Goal: Task Accomplishment & Management: Use online tool/utility

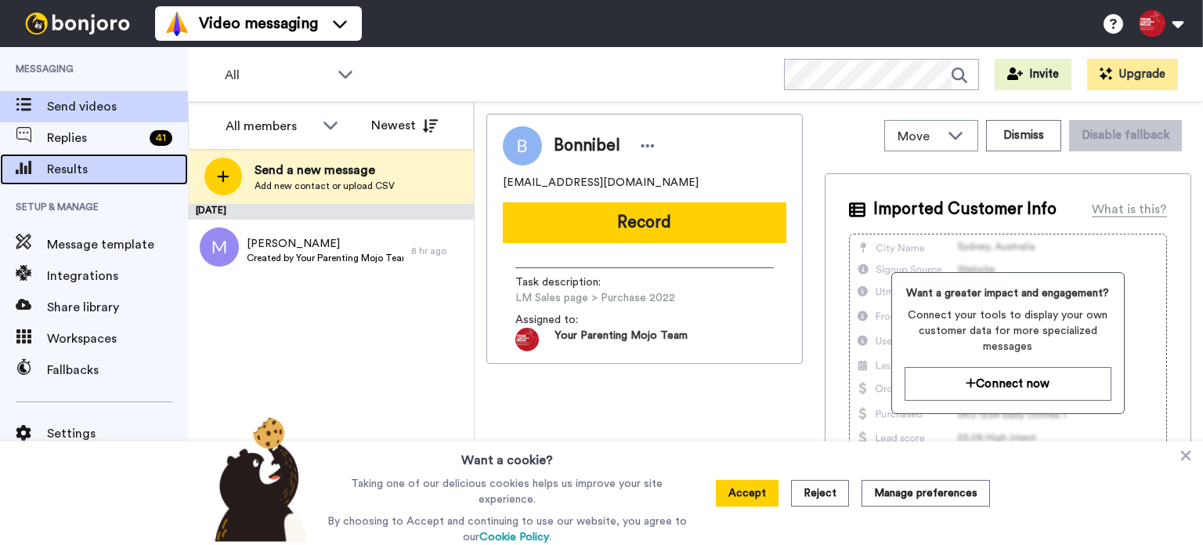
click at [81, 176] on span "Results" at bounding box center [117, 169] width 141 height 19
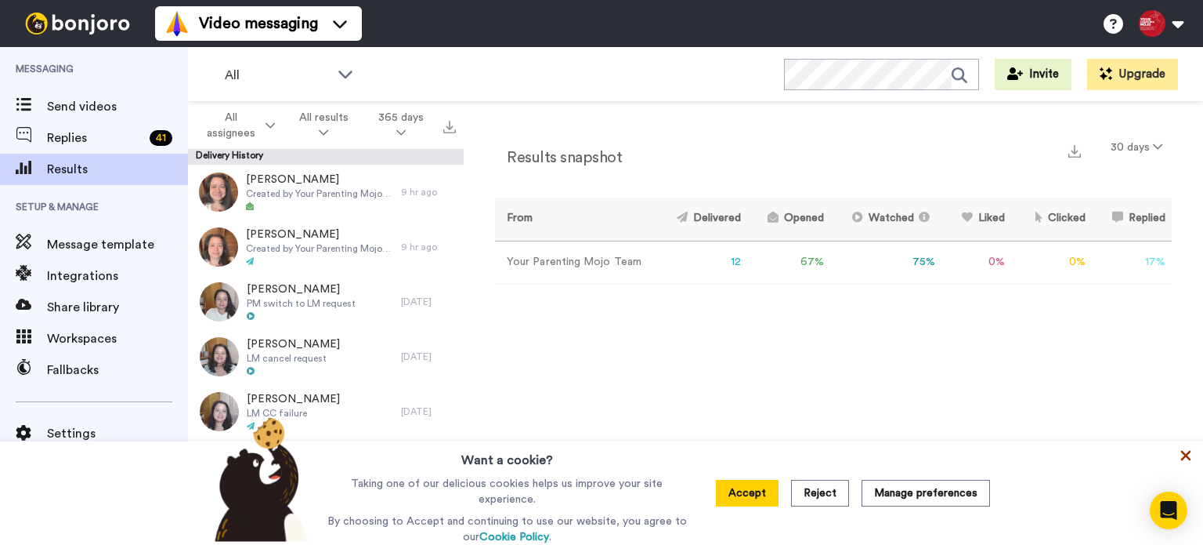
click at [1180, 460] on icon at bounding box center [1186, 455] width 16 height 16
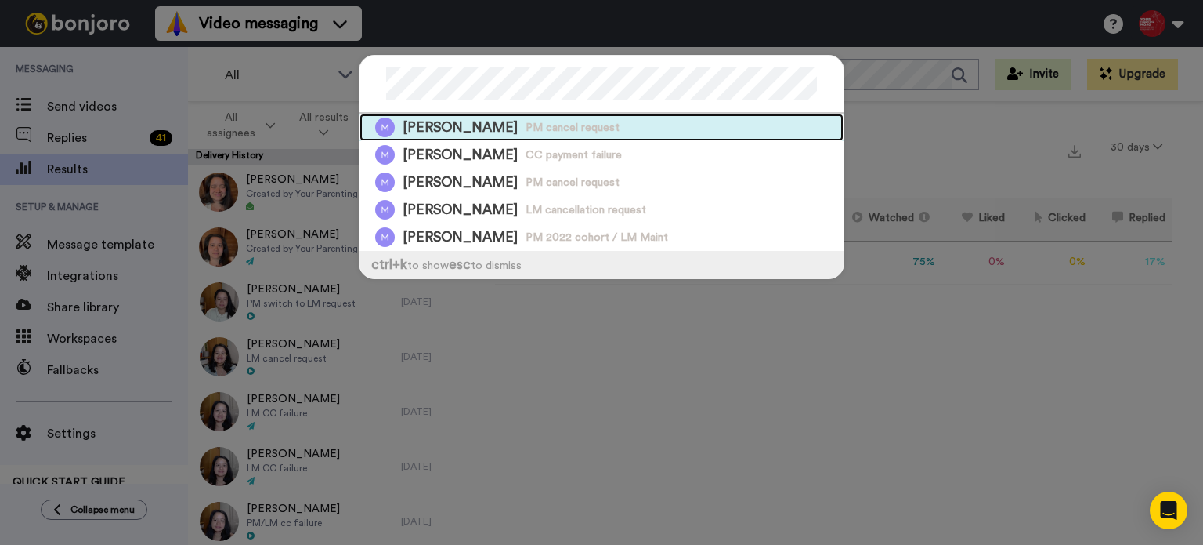
click at [469, 118] on span "[PERSON_NAME]" at bounding box center [460, 128] width 115 height 20
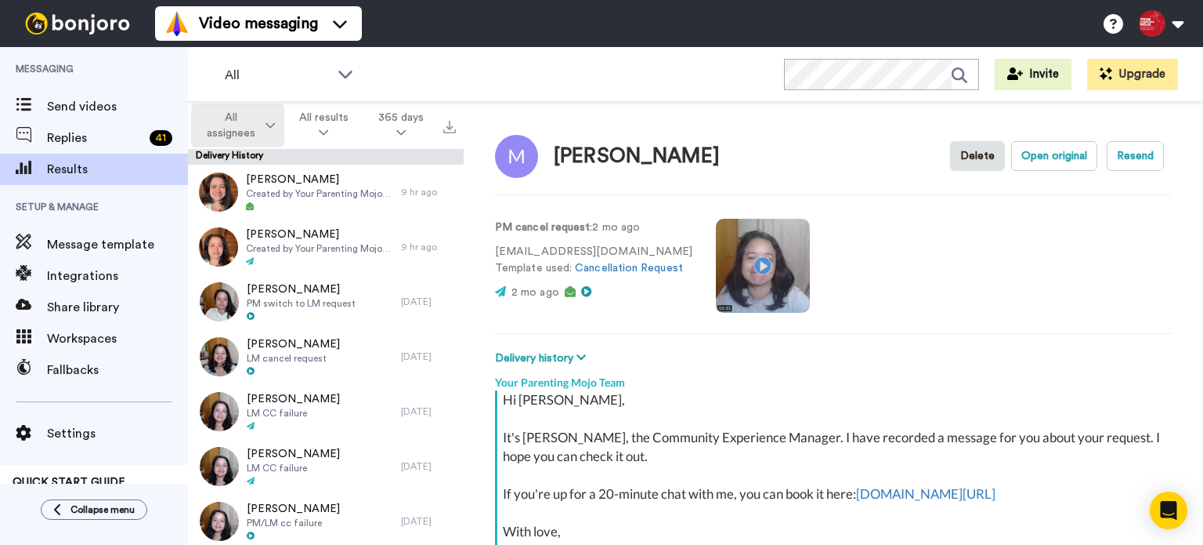
click at [266, 125] on icon at bounding box center [270, 125] width 9 height 11
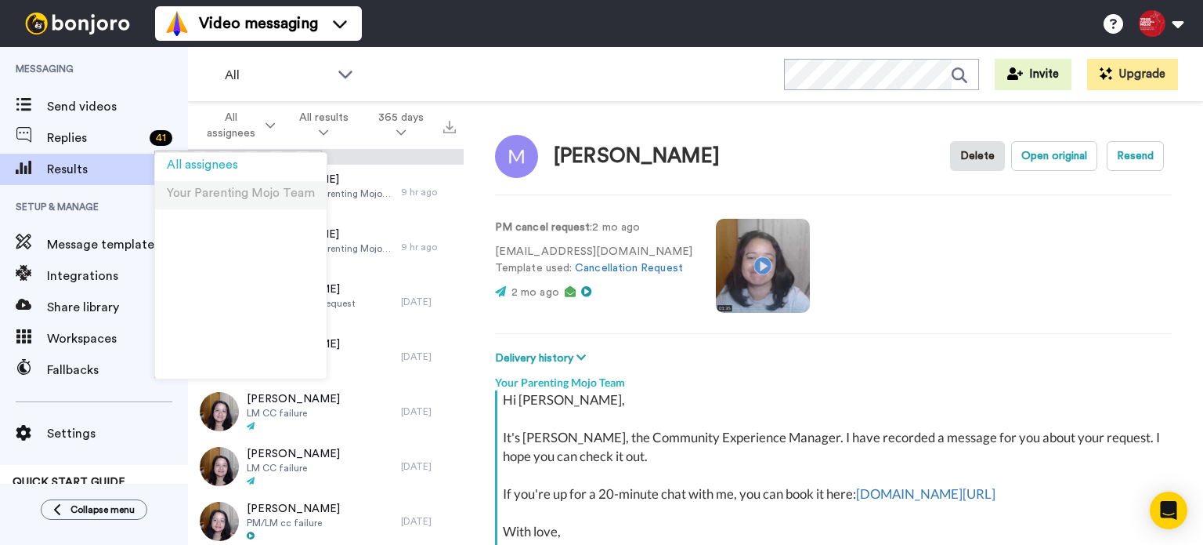
click at [227, 192] on span "Your Parenting Mojo Team" at bounding box center [241, 193] width 148 height 12
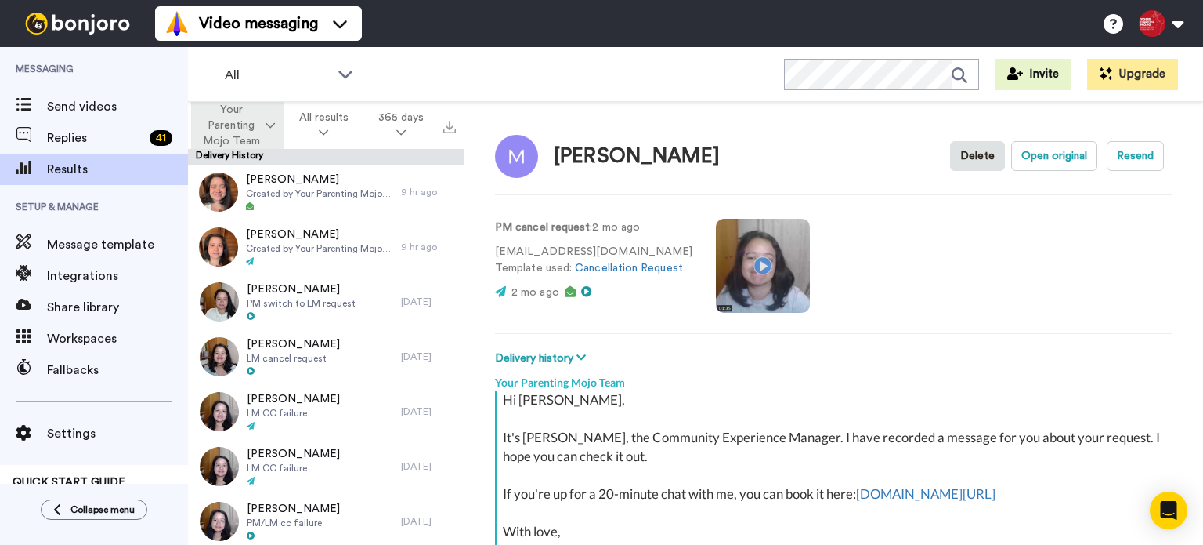
click at [274, 105] on button "Your Parenting Mojo Team" at bounding box center [237, 126] width 93 height 60
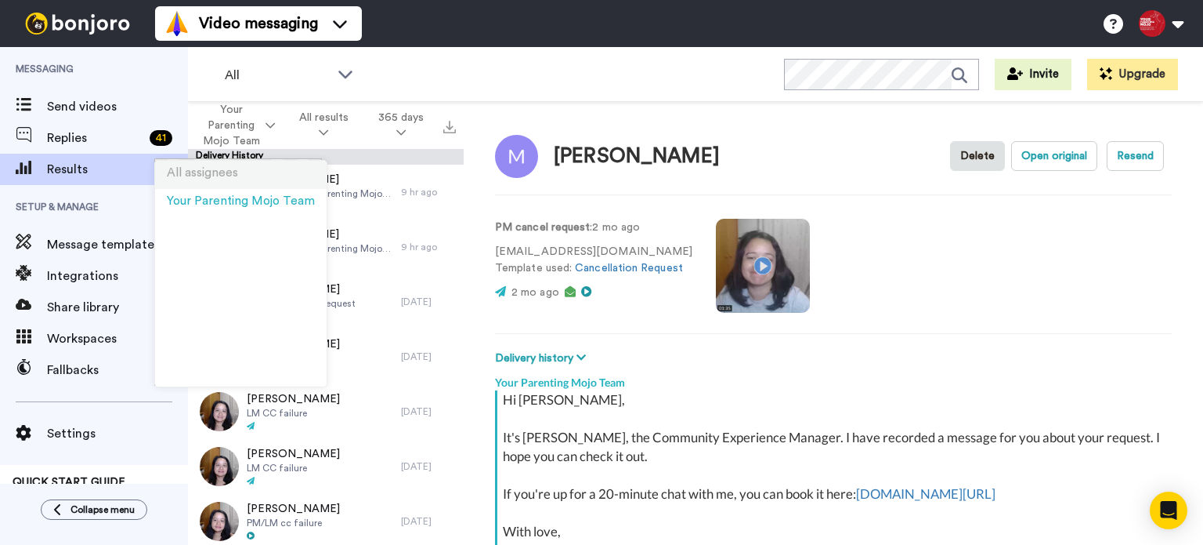
click at [226, 170] on span "All assignees" at bounding box center [202, 173] width 71 height 12
type textarea "x"
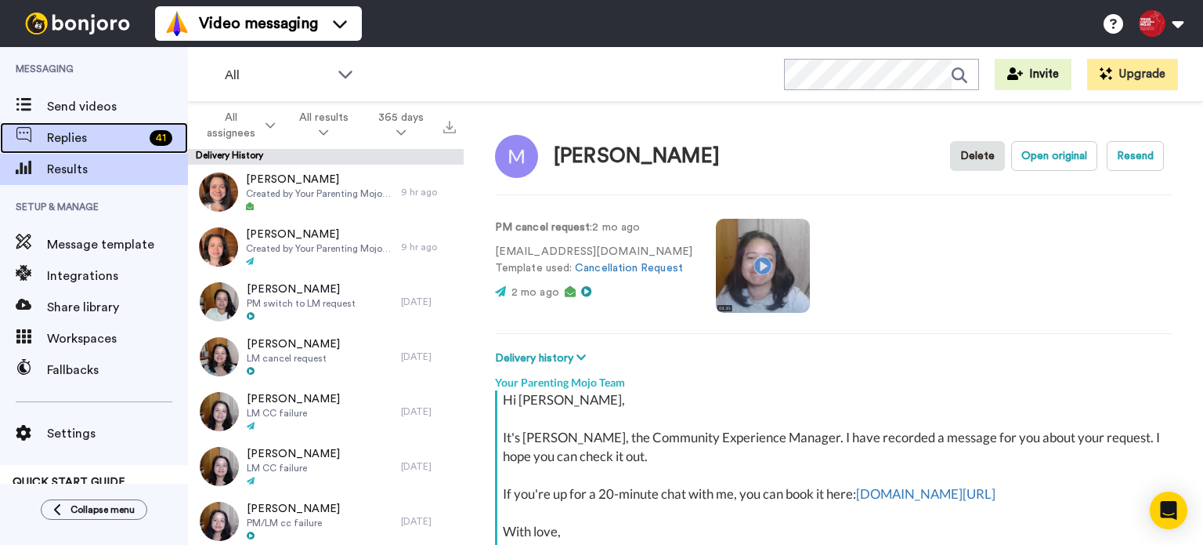
click at [103, 133] on span "Replies" at bounding box center [95, 137] width 96 height 19
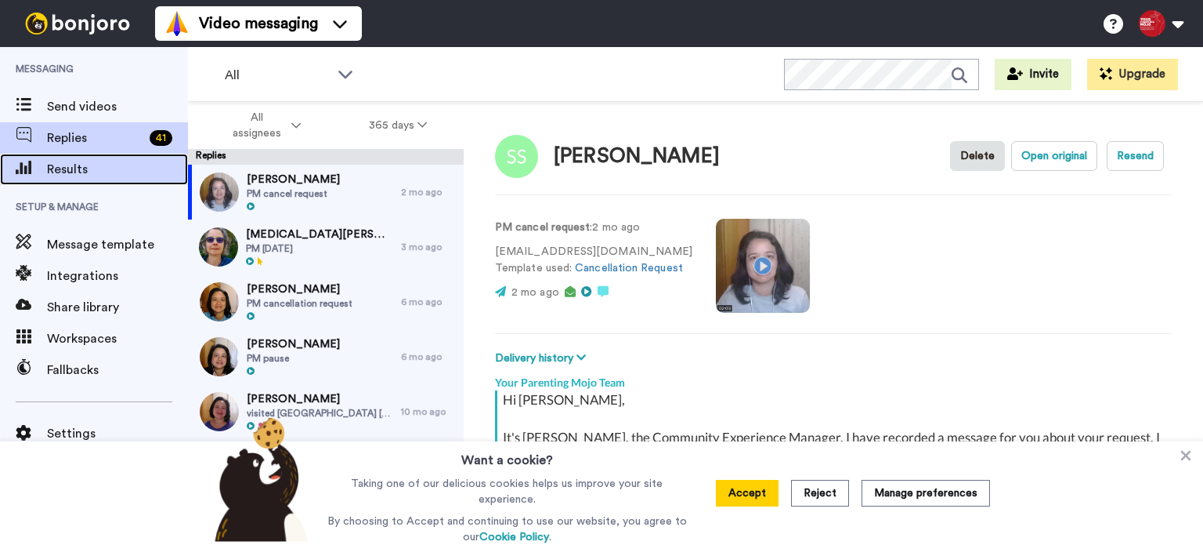
click at [79, 177] on span "Results" at bounding box center [117, 169] width 141 height 19
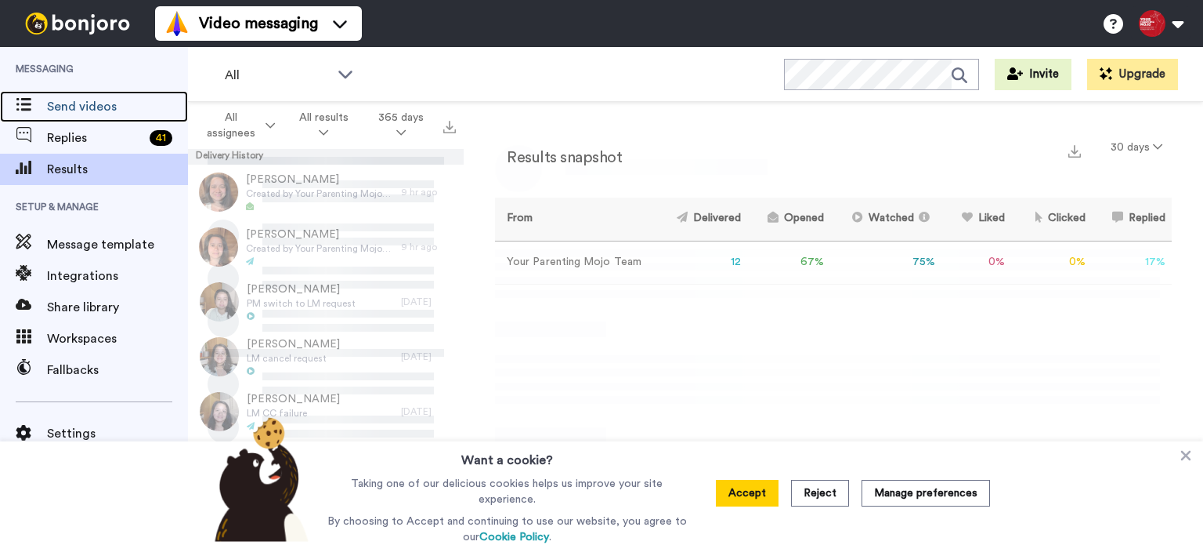
click at [116, 99] on span "Send videos" at bounding box center [117, 106] width 141 height 19
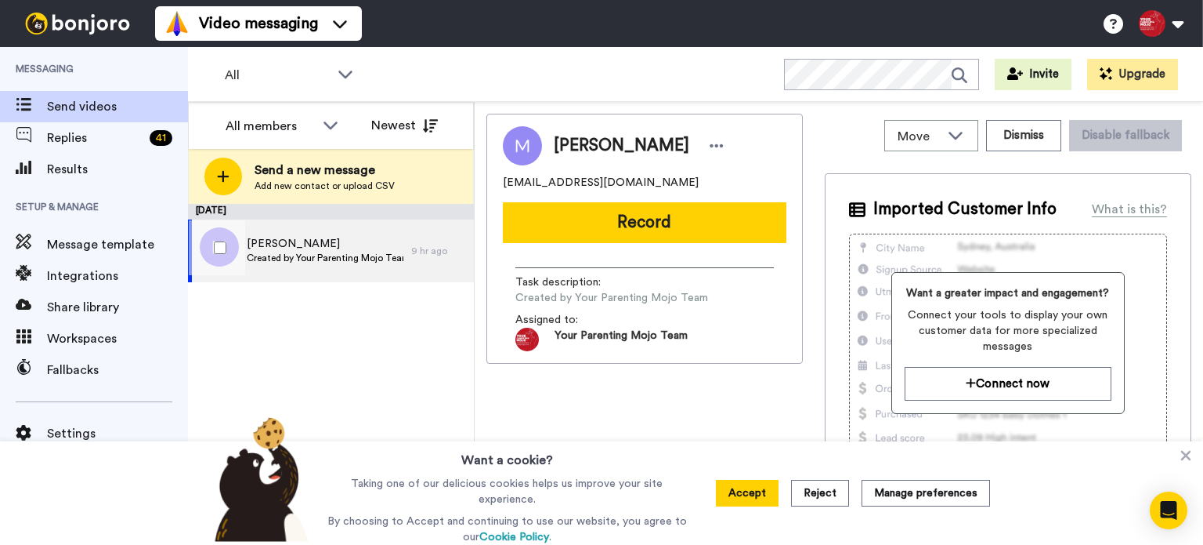
click at [367, 243] on span "[PERSON_NAME]" at bounding box center [325, 244] width 157 height 16
click at [358, 246] on span "[PERSON_NAME]" at bounding box center [325, 244] width 157 height 16
click at [346, 238] on span "[PERSON_NAME]" at bounding box center [325, 244] width 157 height 16
click at [364, 253] on span "Created by Your Parenting Mojo Team" at bounding box center [325, 258] width 157 height 13
click at [389, 243] on span "Melissa Ching" at bounding box center [325, 244] width 157 height 16
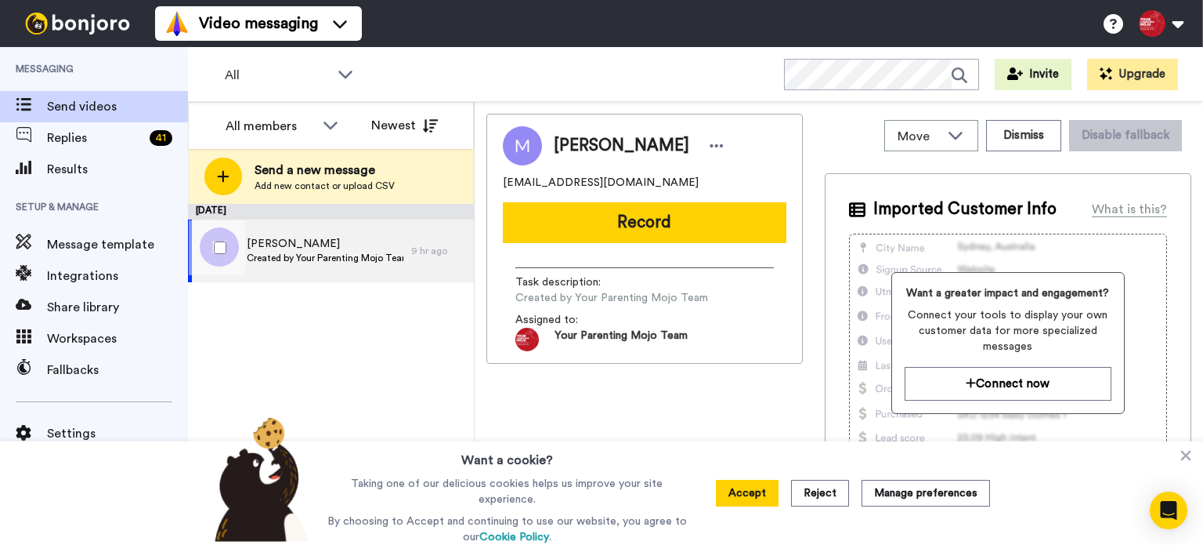
click at [382, 234] on div "Melissa Ching Created by Your Parenting Mojo Team" at bounding box center [299, 250] width 223 height 63
click at [1185, 457] on icon at bounding box center [1186, 455] width 16 height 16
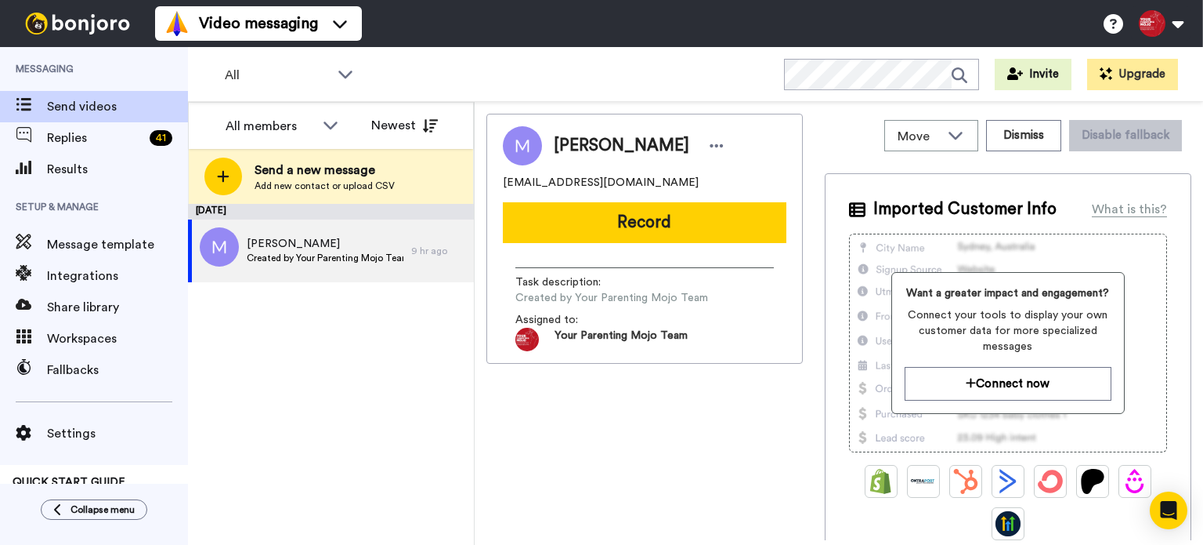
click at [736, 168] on div "Melissa Ching littlesmallbucket@gmail.com" at bounding box center [645, 158] width 284 height 64
click at [736, 165] on div "[PERSON_NAME]" at bounding box center [645, 145] width 284 height 39
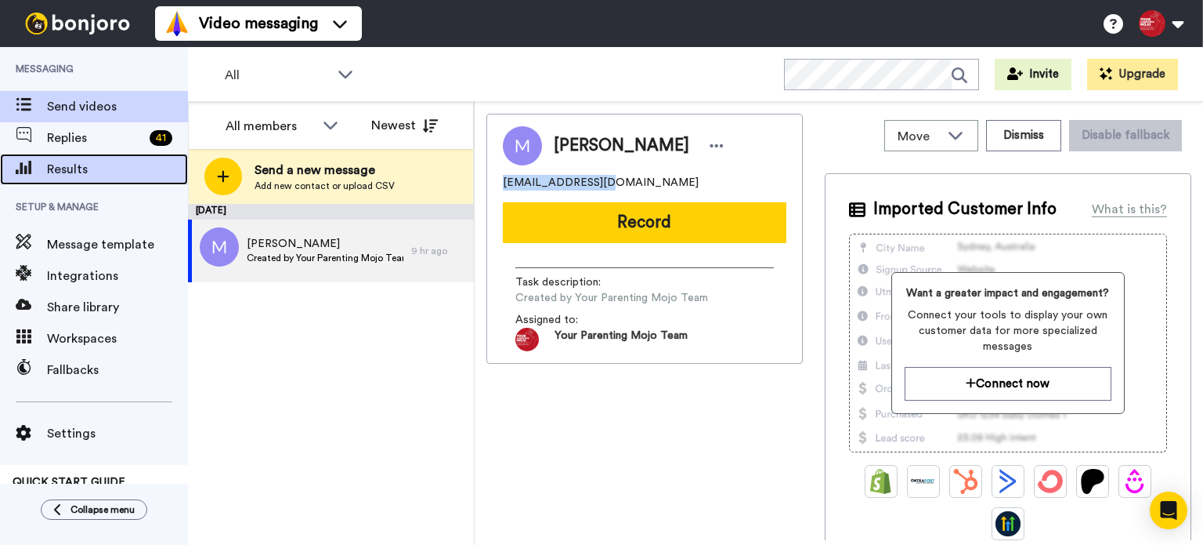
click at [85, 168] on span "Results" at bounding box center [117, 169] width 141 height 19
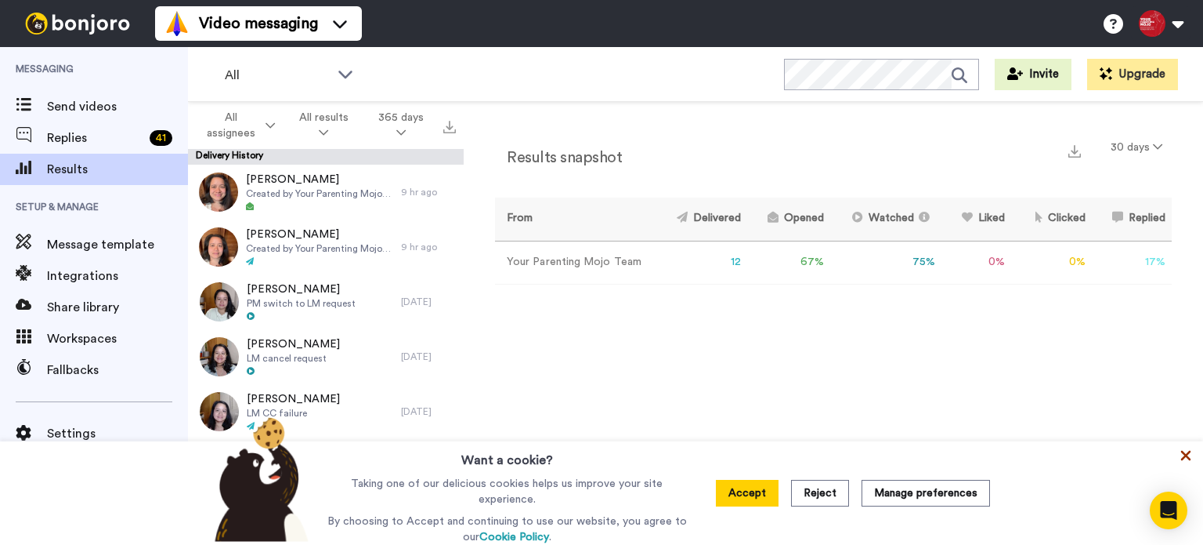
click at [1184, 456] on icon at bounding box center [1187, 456] width 10 height 10
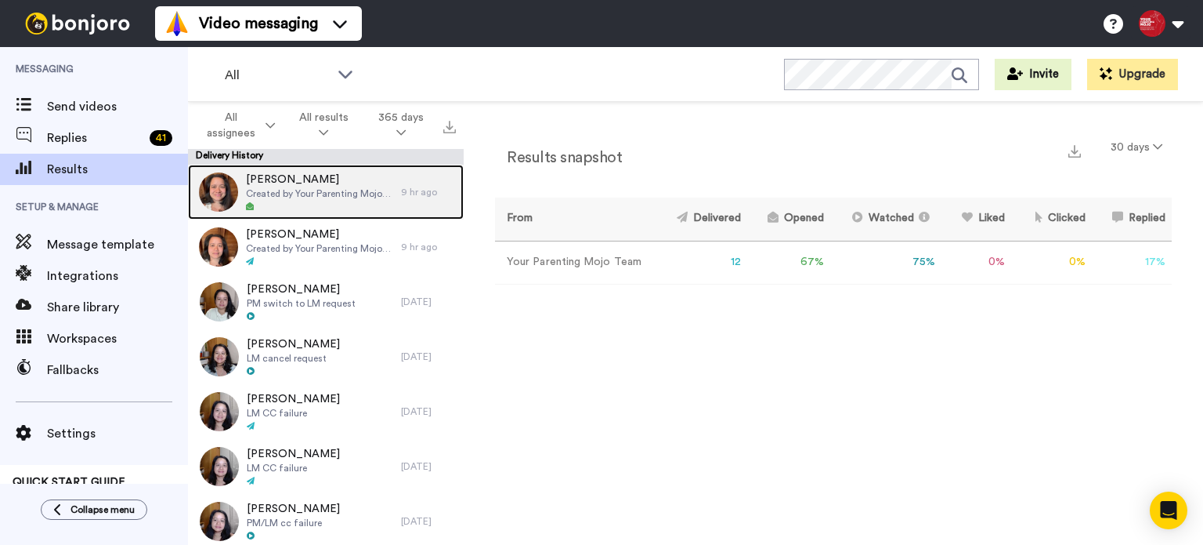
click at [263, 201] on div at bounding box center [319, 206] width 147 height 11
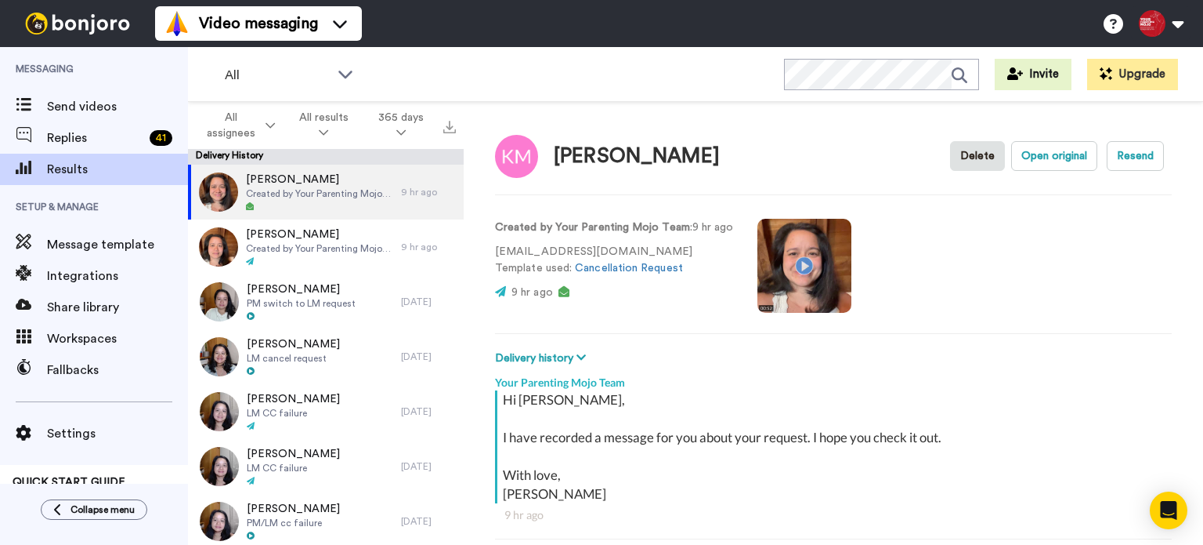
click at [805, 266] on video at bounding box center [805, 266] width 94 height 94
click at [799, 270] on video at bounding box center [805, 266] width 94 height 94
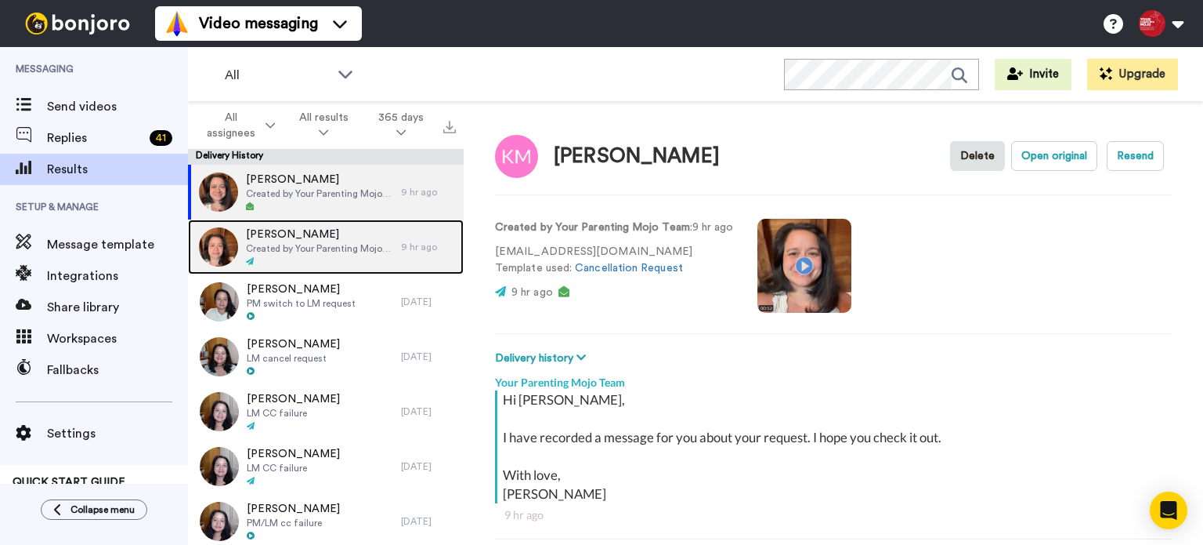
click at [280, 254] on span "Created by Your Parenting Mojo Team" at bounding box center [319, 248] width 147 height 13
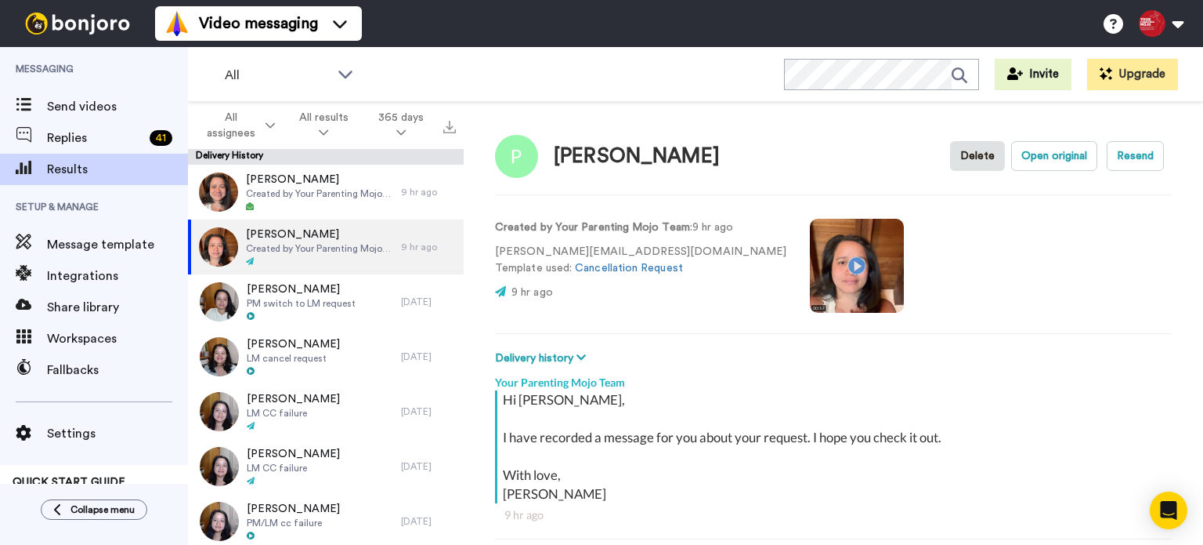
click at [810, 267] on video at bounding box center [857, 266] width 94 height 94
type textarea "x"
click at [810, 274] on video at bounding box center [857, 266] width 94 height 94
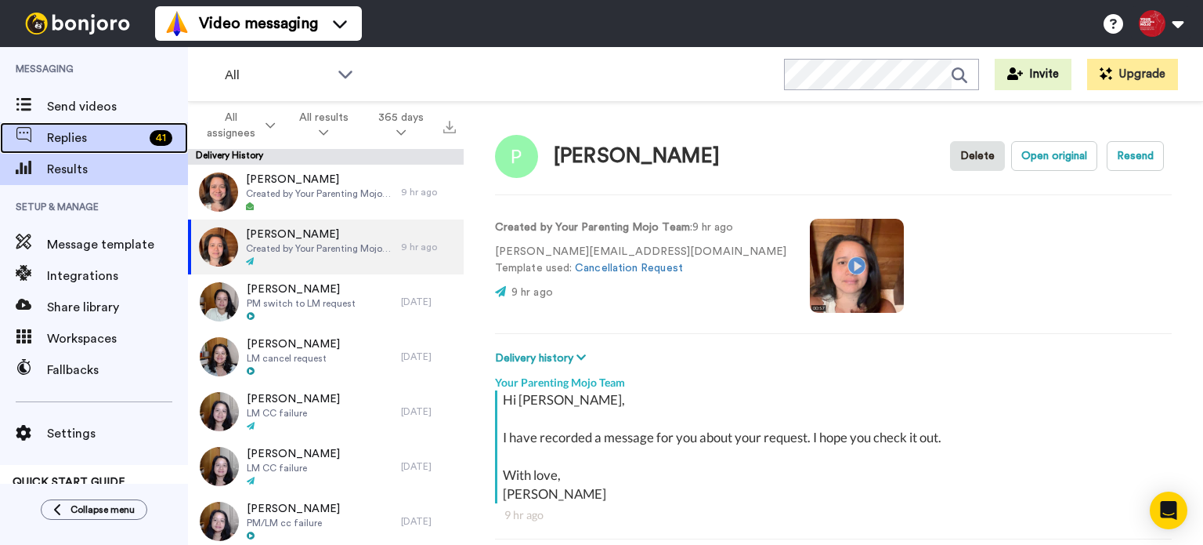
click at [108, 134] on span "Replies" at bounding box center [95, 137] width 96 height 19
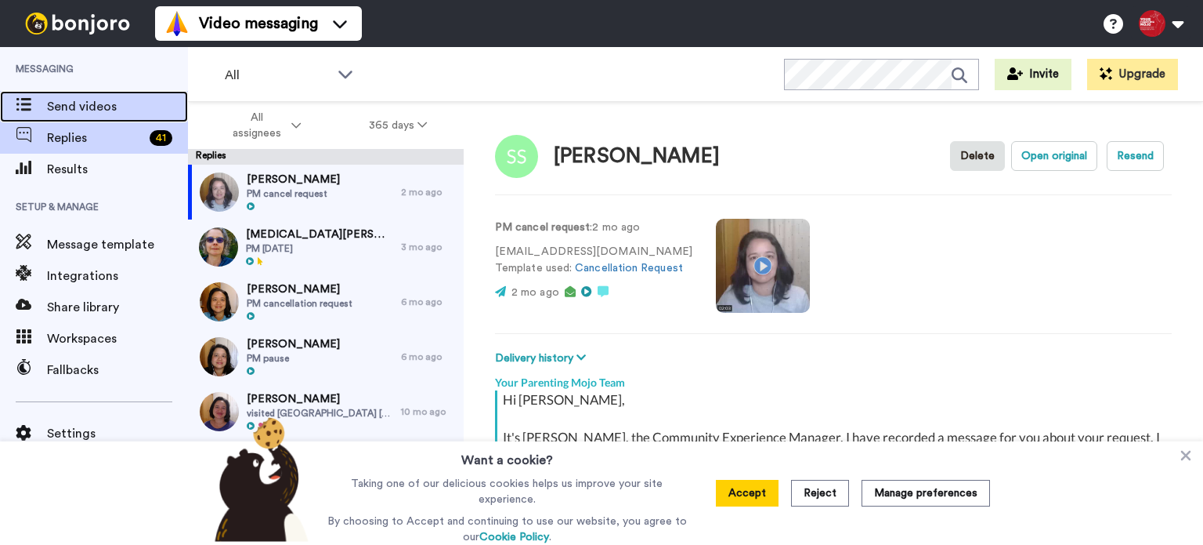
click at [122, 106] on span "Send videos" at bounding box center [117, 106] width 141 height 19
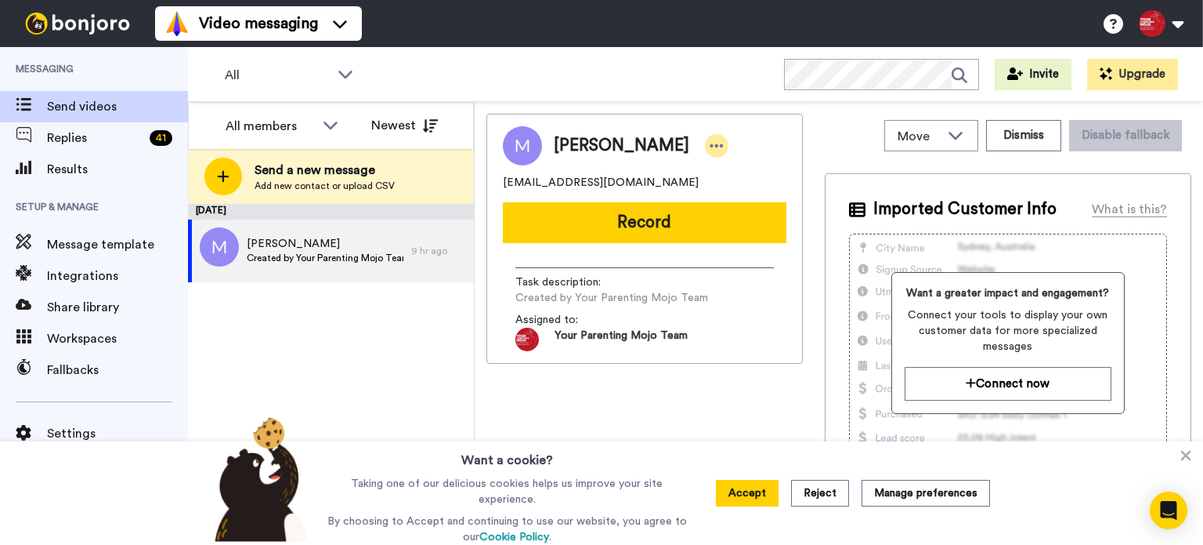
click at [711, 144] on icon at bounding box center [717, 145] width 13 height 3
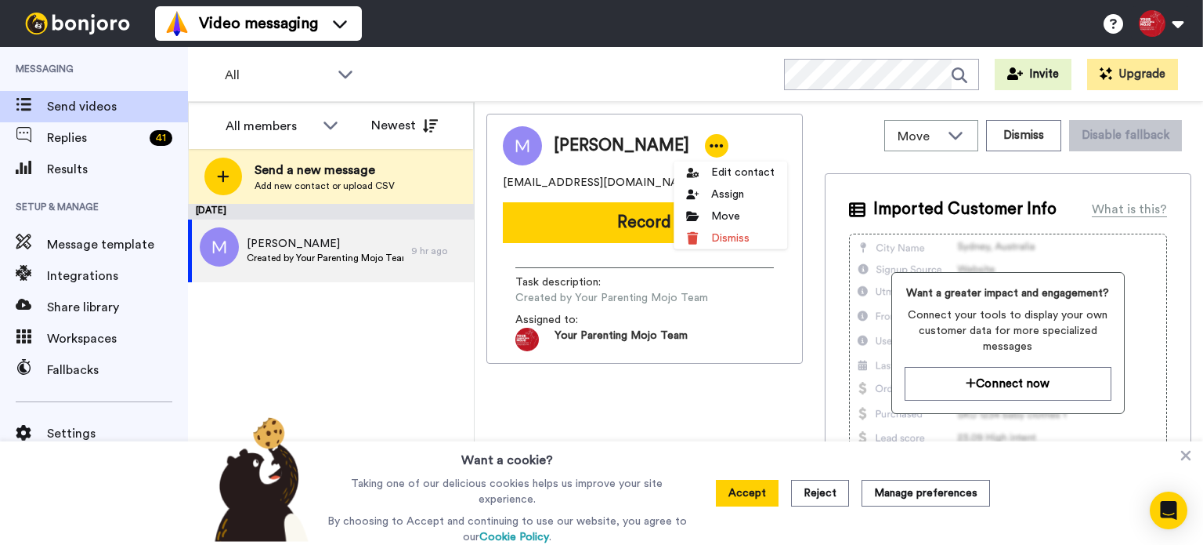
click at [730, 389] on div "[PERSON_NAME] [PERSON_NAME][EMAIL_ADDRESS][DOMAIN_NAME] Record Task description…" at bounding box center [645, 327] width 317 height 426
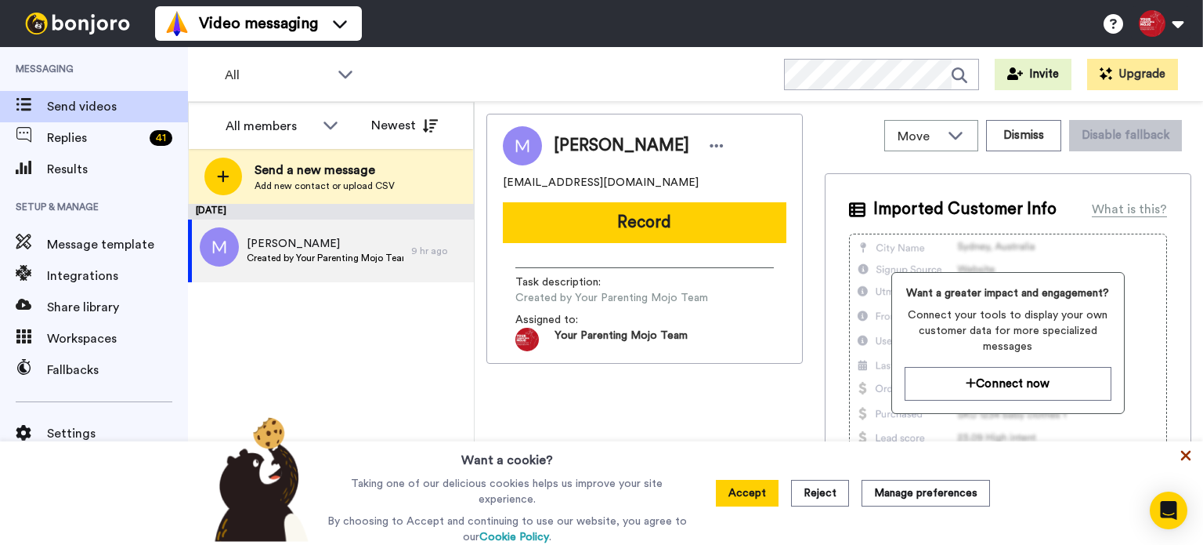
click at [1192, 456] on icon at bounding box center [1186, 455] width 16 height 16
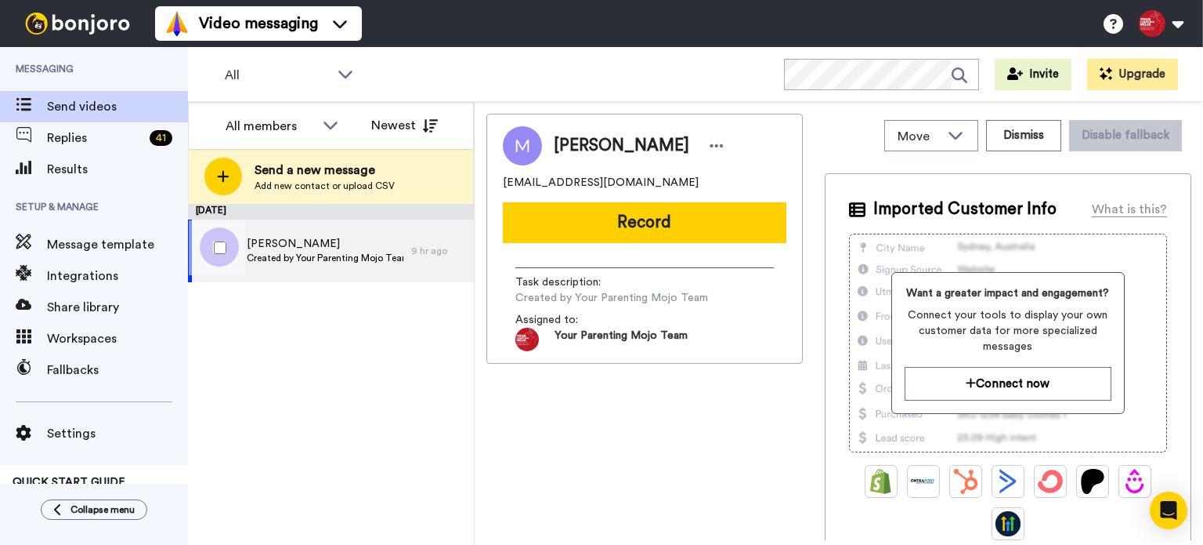
click at [354, 240] on span "[PERSON_NAME]" at bounding box center [325, 244] width 157 height 16
click at [306, 272] on div "[PERSON_NAME] Created by Your Parenting Mojo Team" at bounding box center [299, 250] width 223 height 63
click at [303, 273] on div "[PERSON_NAME] Created by Your Parenting Mojo Team" at bounding box center [299, 250] width 223 height 63
click at [303, 272] on div "[PERSON_NAME] Created by Your Parenting Mojo Team" at bounding box center [299, 250] width 223 height 63
